Goal: Task Accomplishment & Management: Manage account settings

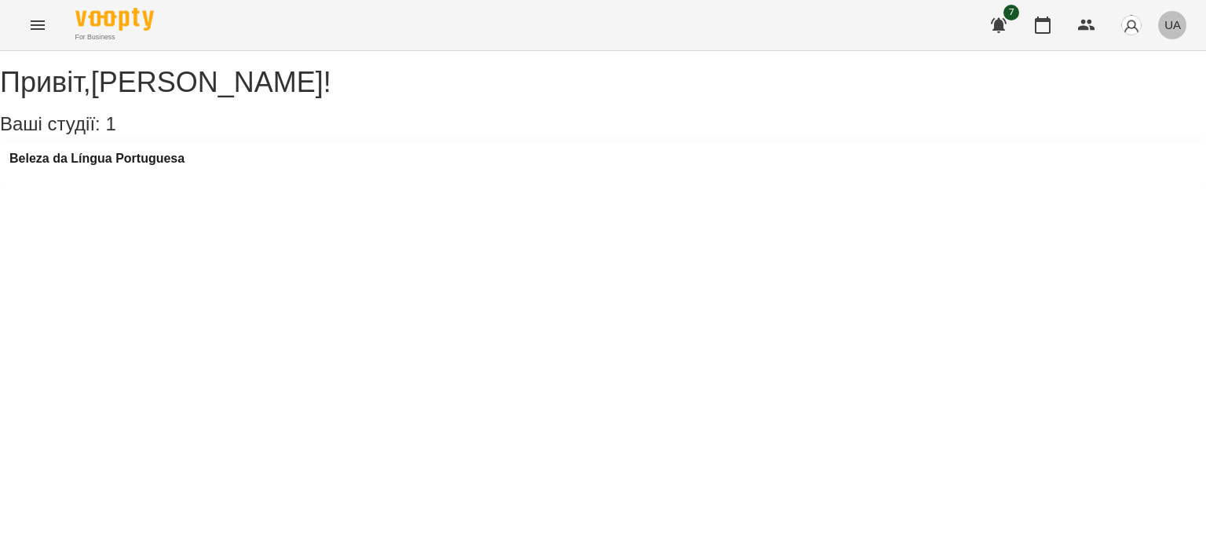
click at [1178, 24] on span "UA" at bounding box center [1173, 24] width 16 height 16
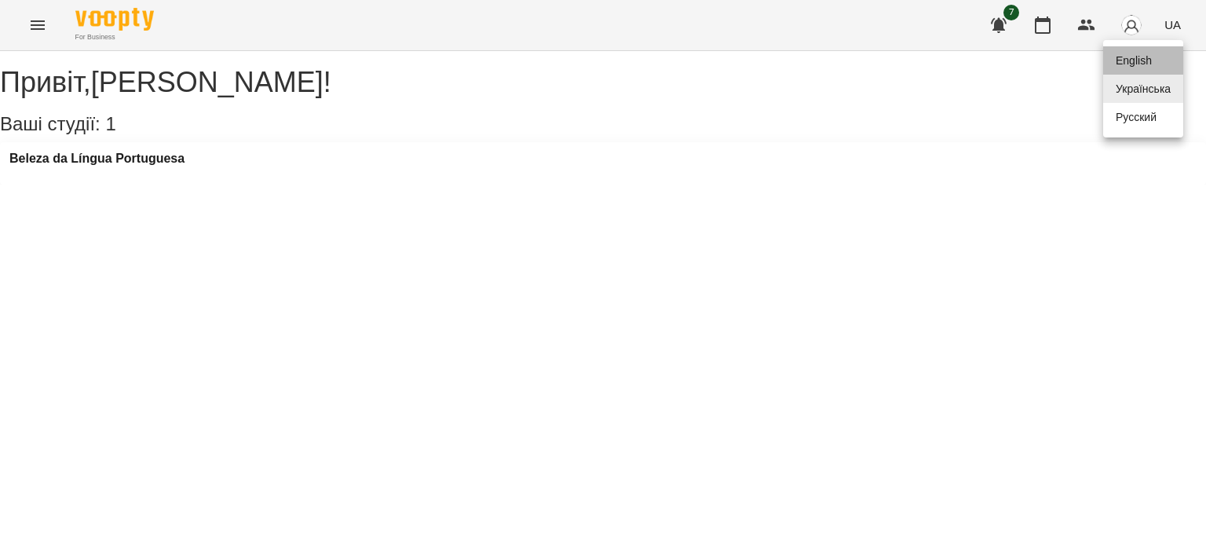
click at [1136, 58] on div "English" at bounding box center [1143, 60] width 80 height 28
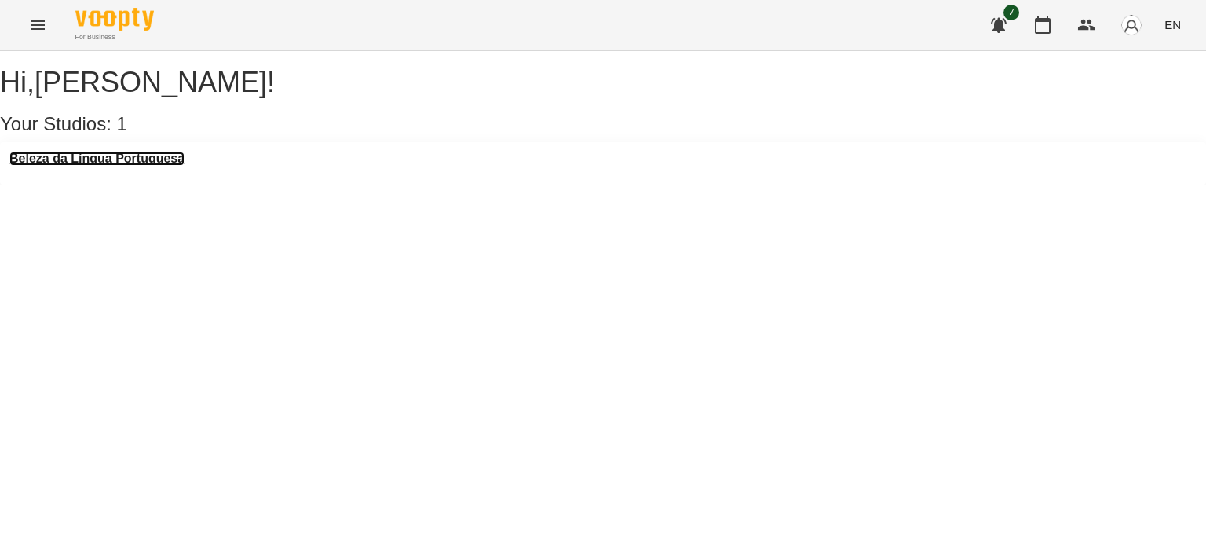
click at [149, 166] on h3 "Beleza da Língua Portuguesa" at bounding box center [96, 159] width 175 height 14
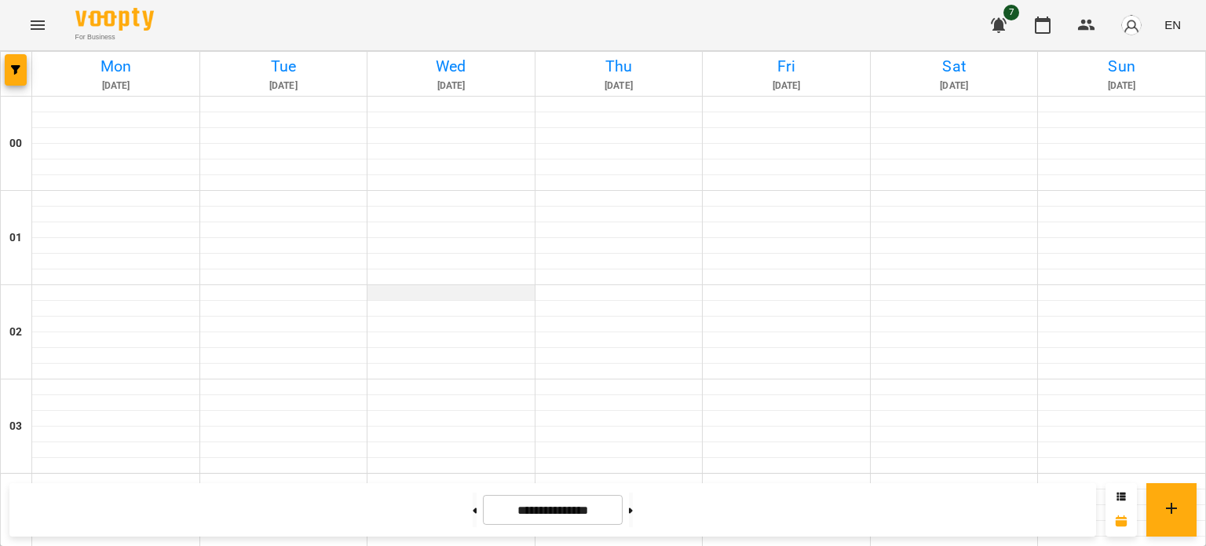
scroll to position [1482, 0]
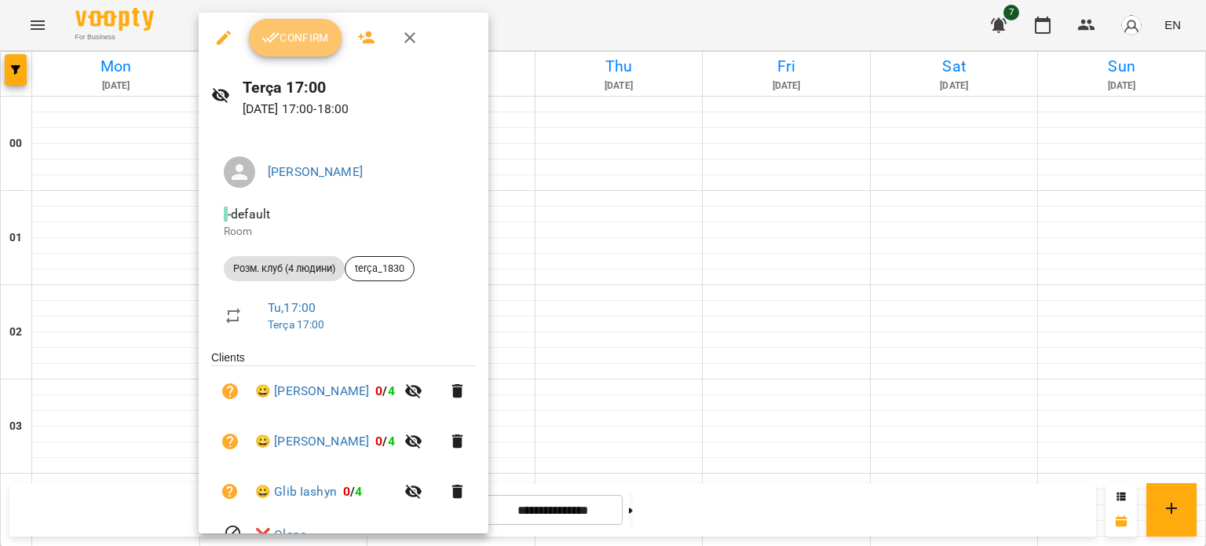
click at [316, 34] on span "Confirm" at bounding box center [296, 37] width 68 height 19
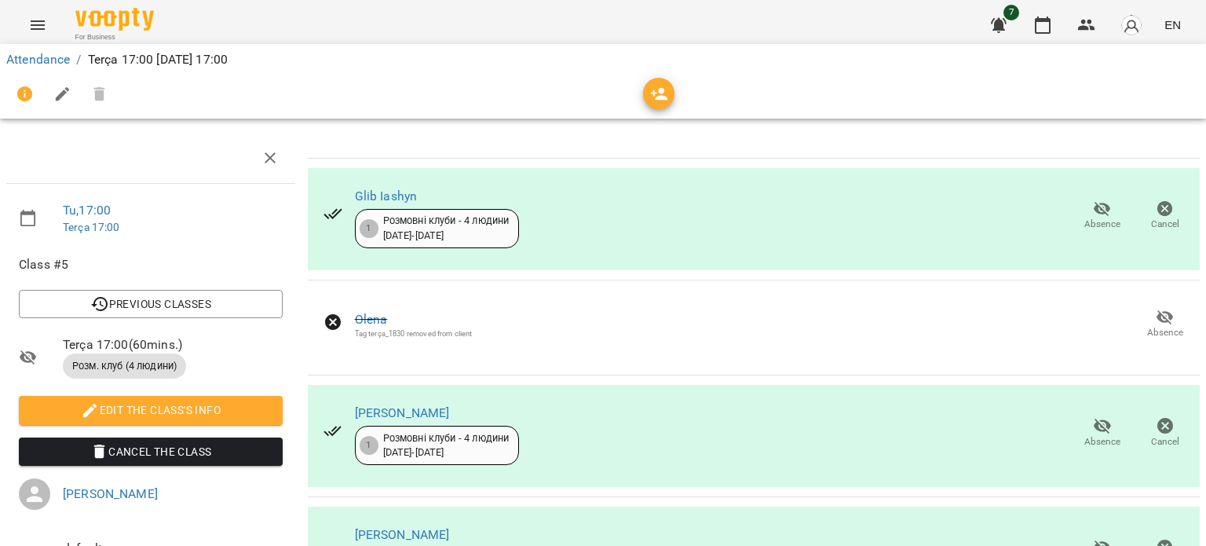
scroll to position [188, 0]
click at [1094, 540] on icon "button" at bounding box center [1102, 547] width 17 height 15
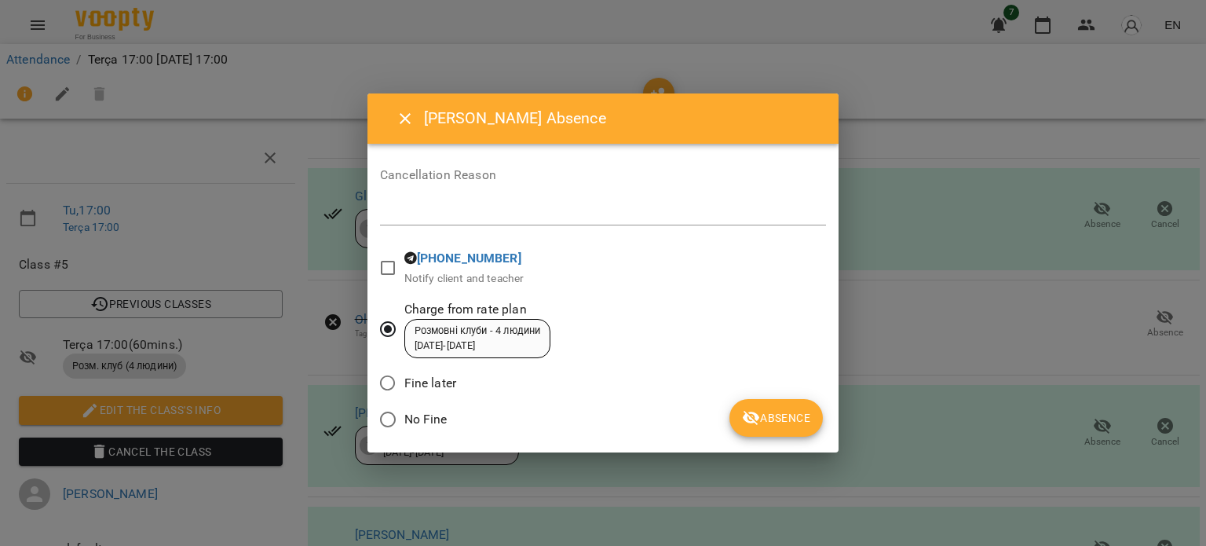
click at [422, 418] on span "No Fine" at bounding box center [425, 419] width 43 height 19
click at [770, 418] on span "Absence" at bounding box center [776, 417] width 68 height 19
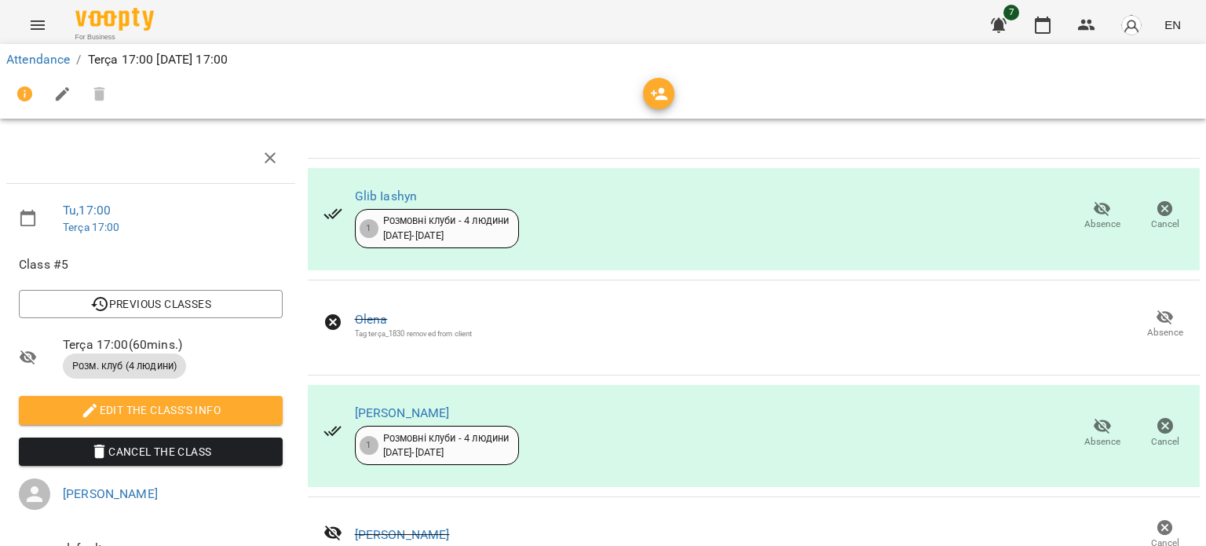
scroll to position [0, 0]
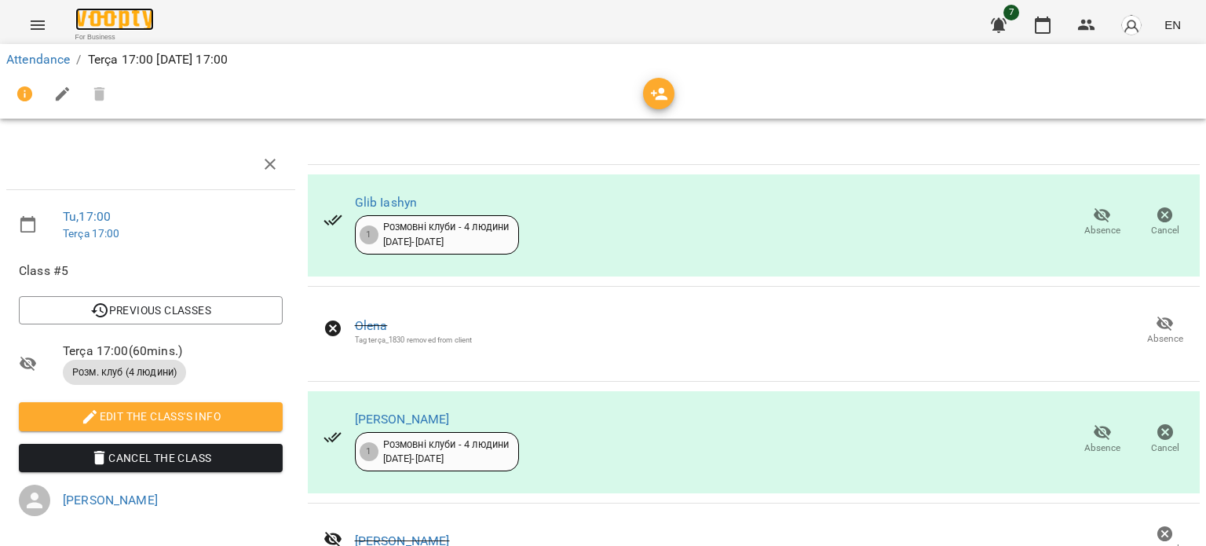
click at [108, 16] on img at bounding box center [114, 19] width 79 height 23
